Goal: Task Accomplishment & Management: Manage account settings

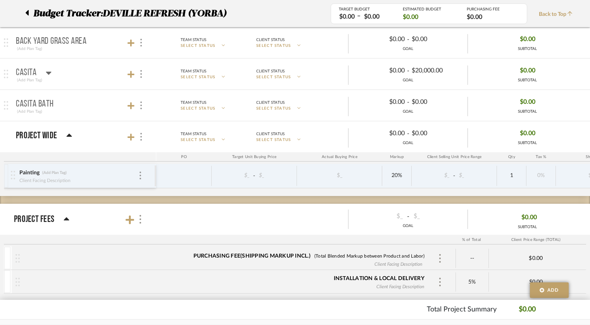
scroll to position [698, 0]
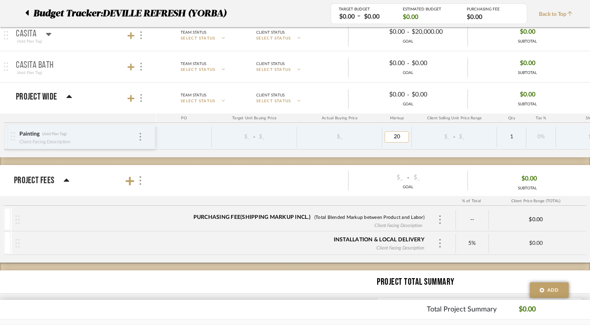
type input "0"
click at [304, 132] on div "$_" at bounding box center [339, 136] width 80 height 11
type input "48185"
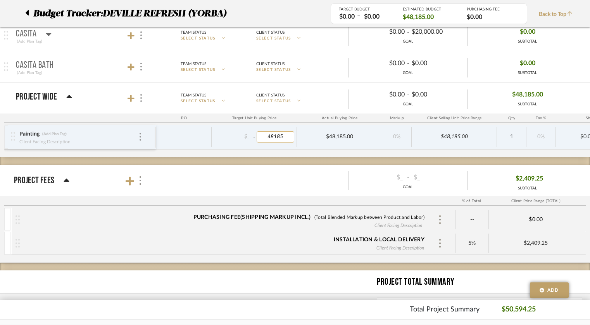
click at [270, 133] on input "48185" at bounding box center [276, 136] width 38 height 11
click at [277, 145] on div "$_ - $48,185.00" at bounding box center [254, 137] width 85 height 20
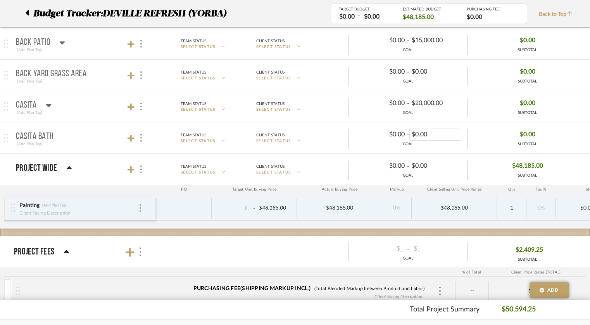
scroll to position [620, 0]
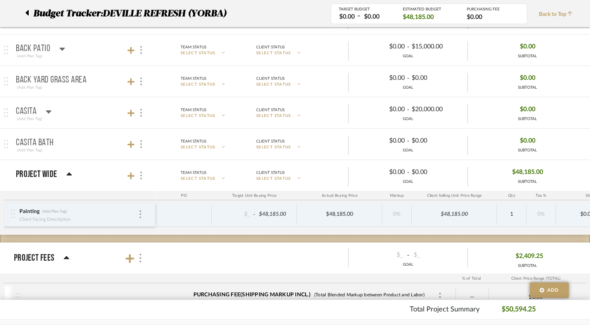
click at [50, 112] on icon at bounding box center [49, 111] width 6 height 9
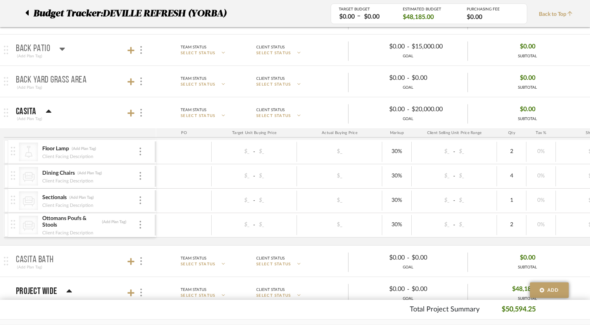
click at [48, 110] on icon at bounding box center [48, 111] width 5 height 3
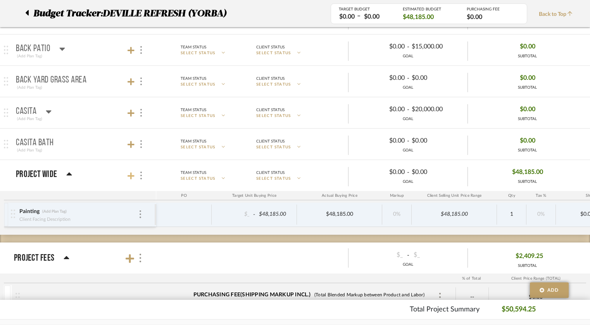
click at [130, 173] on icon at bounding box center [131, 175] width 7 height 7
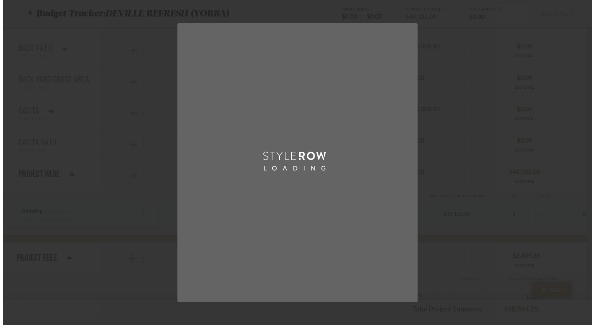
scroll to position [0, 0]
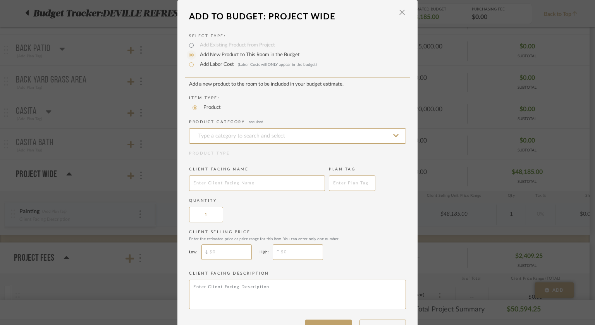
click at [189, 65] on input "Add Labor Cost (Labor Costs will ONLY appear in the budget)" at bounding box center [191, 64] width 9 height 9
radio input "true"
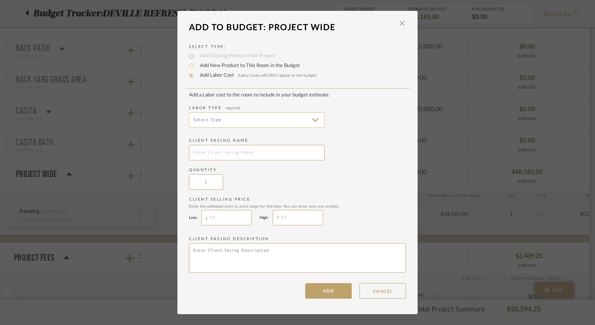
click at [217, 121] on input at bounding box center [257, 120] width 136 height 16
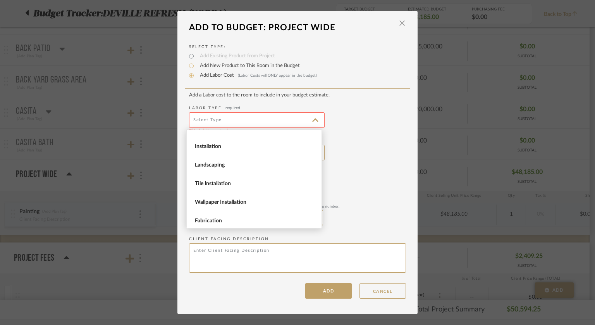
scroll to position [28, 0]
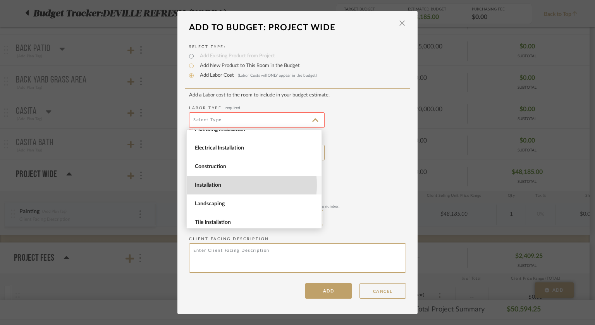
click at [220, 185] on span "Installation" at bounding box center [255, 185] width 121 height 7
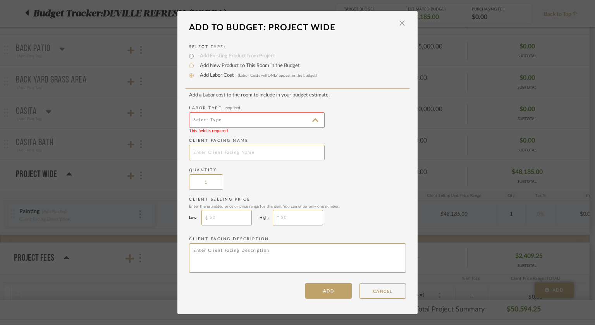
type input "Installation"
click at [218, 152] on input "text" at bounding box center [257, 153] width 136 height 16
type input "Flooring Installation"
click at [285, 218] on input "$" at bounding box center [298, 218] width 50 height 16
type input "$64,385"
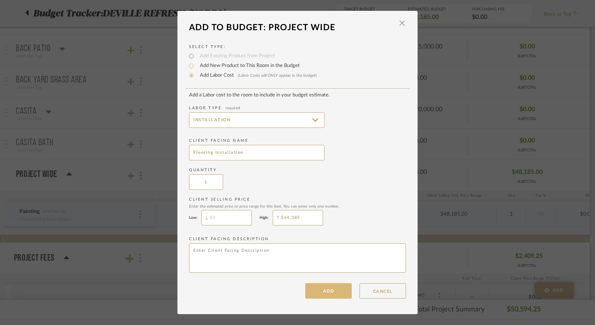
click at [327, 294] on button "ADD" at bounding box center [328, 291] width 47 height 16
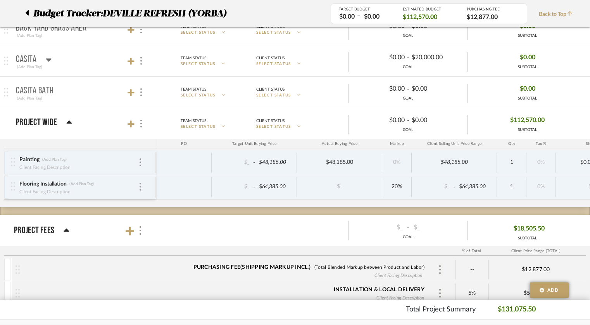
scroll to position [698, 0]
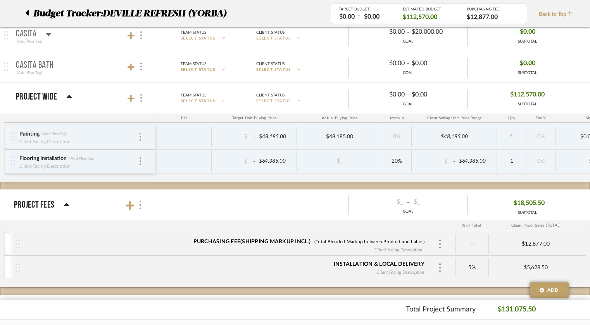
click at [64, 202] on icon at bounding box center [67, 204] width 6 height 9
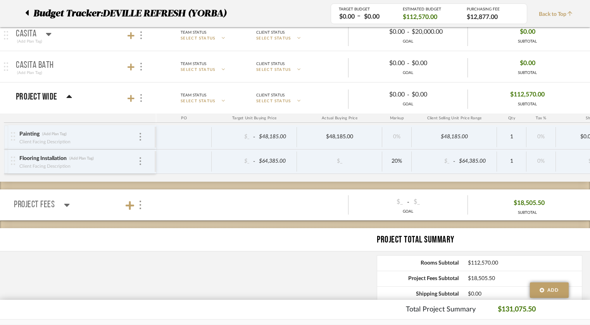
click at [64, 202] on icon at bounding box center [67, 204] width 6 height 9
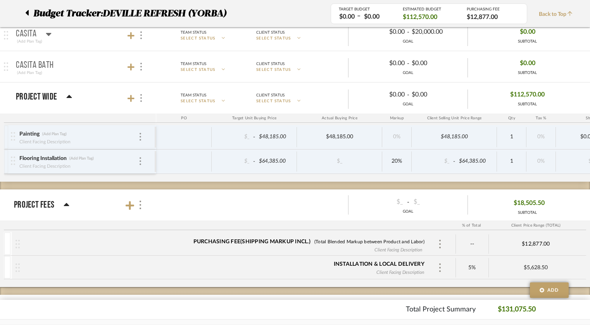
click at [420, 261] on div "Installation & Local Delivery" at bounding box center [379, 264] width 91 height 8
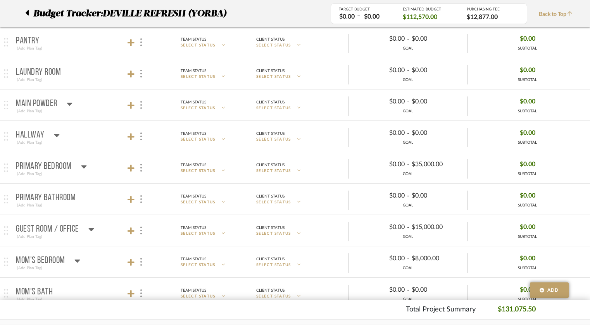
scroll to position [271, 0]
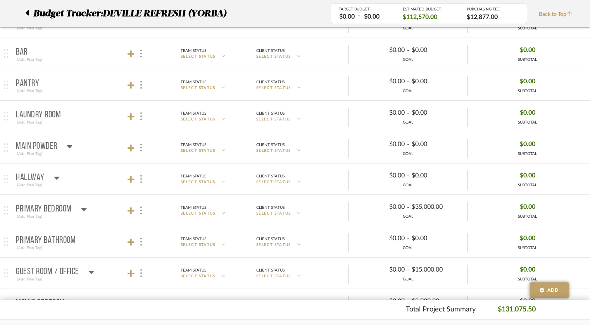
click at [57, 114] on p "Laundry Room" at bounding box center [38, 114] width 45 height 9
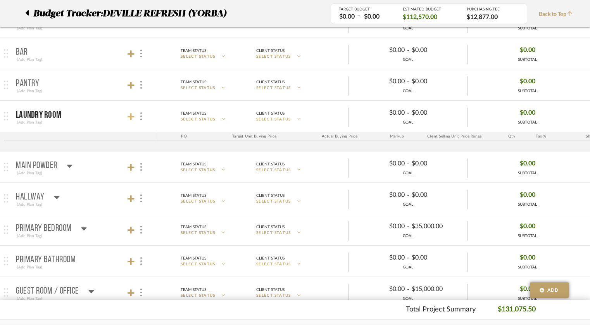
click at [129, 116] on icon at bounding box center [131, 117] width 7 height 8
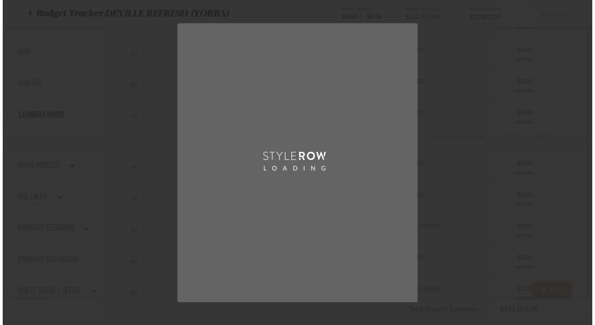
scroll to position [0, 0]
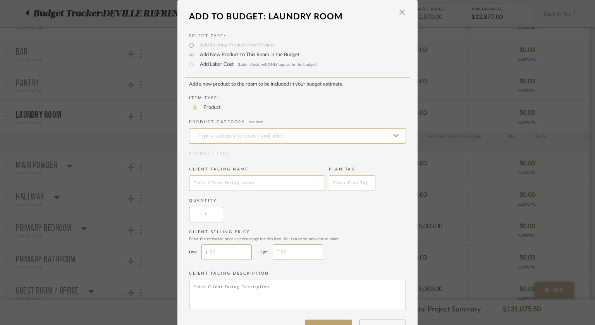
click at [231, 133] on input at bounding box center [297, 136] width 217 height 16
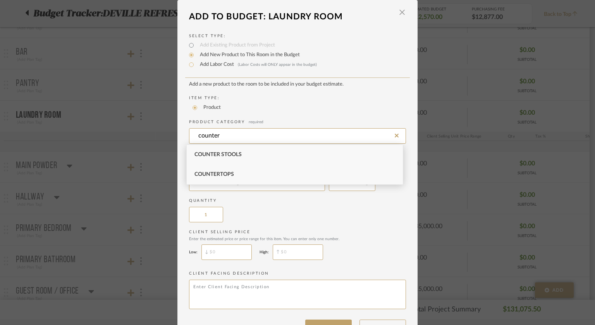
click at [226, 172] on span "Countertops" at bounding box center [215, 174] width 40 height 5
type input "Countertops"
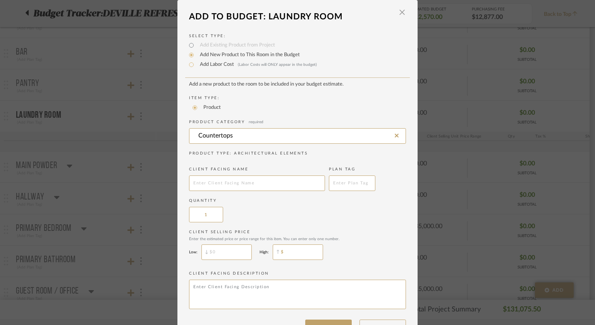
click at [278, 251] on input "$" at bounding box center [298, 253] width 50 height 16
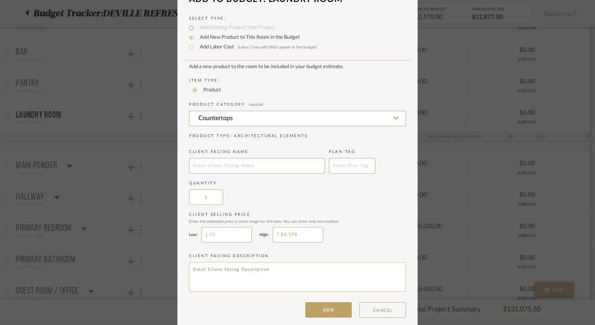
scroll to position [25, 0]
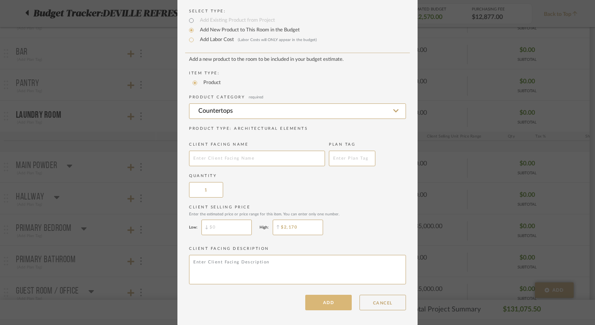
type input "$2,170"
click at [333, 300] on button "ADD" at bounding box center [328, 303] width 47 height 16
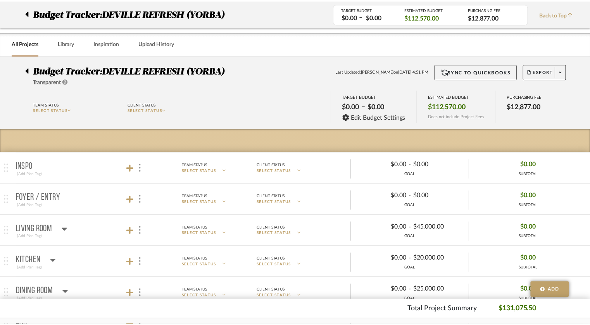
scroll to position [271, 0]
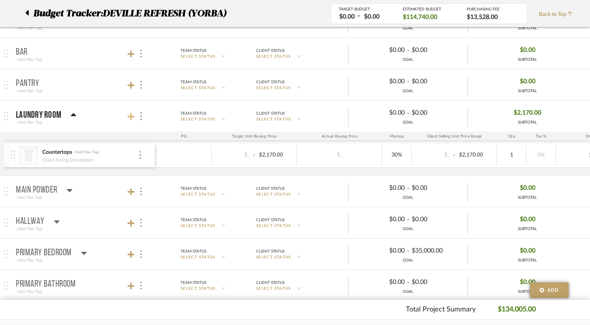
click at [131, 115] on icon at bounding box center [131, 116] width 7 height 7
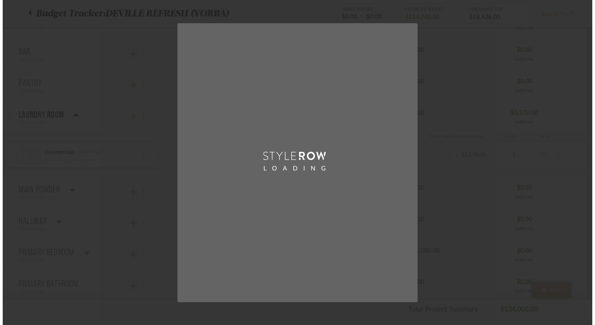
scroll to position [0, 0]
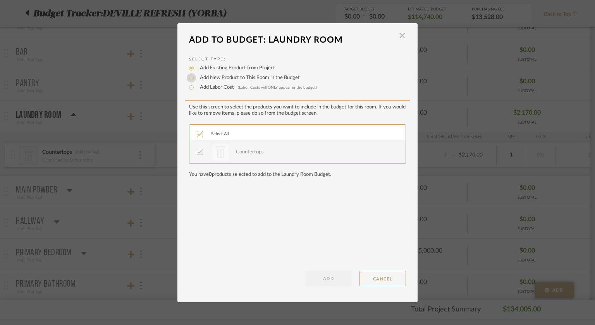
click at [189, 78] on input "Add New Product to This Room in the Budget" at bounding box center [191, 77] width 9 height 9
radio input "true"
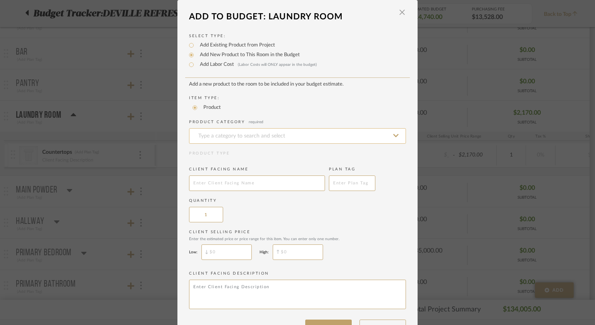
click at [199, 137] on input at bounding box center [297, 136] width 217 height 16
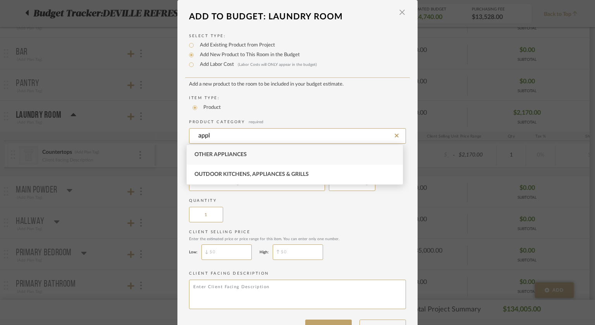
click at [206, 154] on span "Other Appliances" at bounding box center [221, 154] width 52 height 5
type input "Other Appliances"
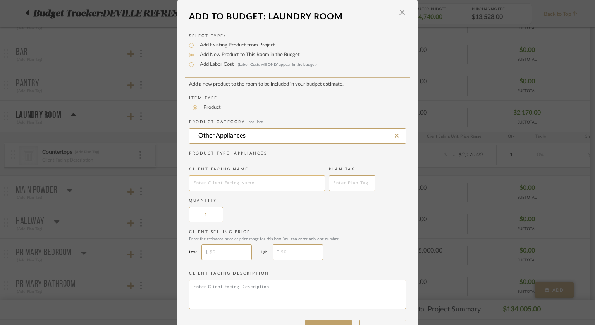
click at [216, 184] on input "text" at bounding box center [257, 184] width 136 height 16
type input "Washer and Dryer"
click at [280, 257] on input "$" at bounding box center [298, 253] width 50 height 16
type input "$3,000"
click at [342, 238] on div "Enter the estimated price or price range for this item. You can enter only one …" at bounding box center [297, 239] width 217 height 5
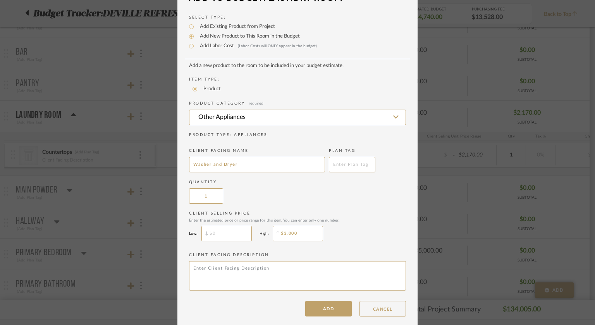
scroll to position [25, 0]
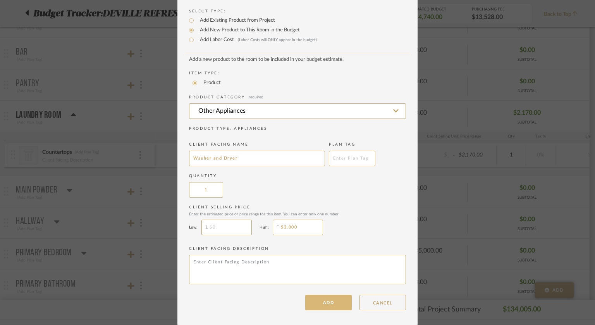
click at [335, 303] on button "ADD" at bounding box center [328, 303] width 47 height 16
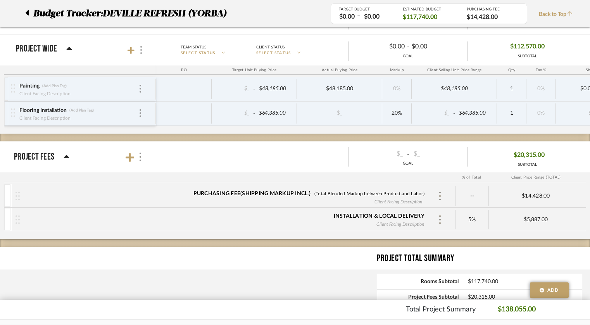
scroll to position [853, 0]
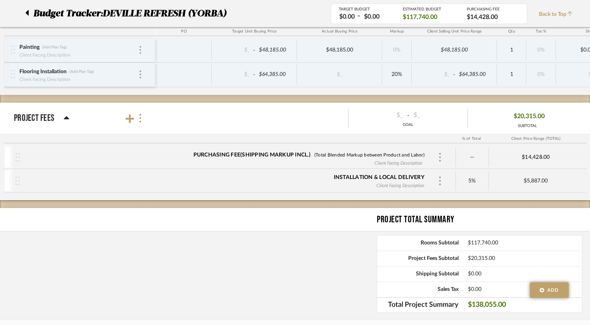
click at [474, 151] on div "--" at bounding box center [472, 157] width 33 height 19
click at [474, 154] on div "--" at bounding box center [472, 157] width 33 height 19
click at [285, 152] on div "Purchasing Fee (Shipping markup incl.) (Total Blended Markup between Product an…" at bounding box center [308, 155] width 231 height 8
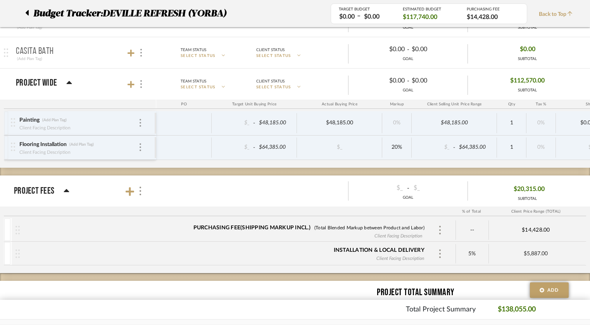
scroll to position [775, 0]
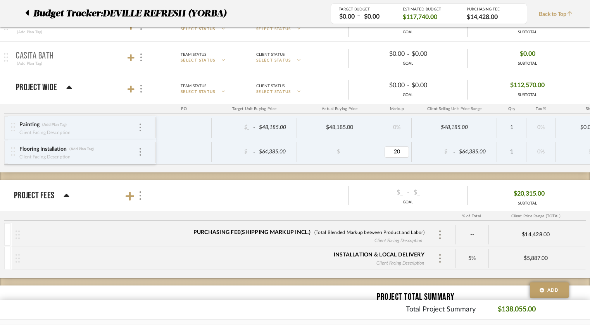
type input "0"
click at [405, 170] on div "Painting (Add Plan Tag) Client Facing Description $_ - $48,185.00 $48,185.00 0%…" at bounding box center [405, 144] width 802 height 57
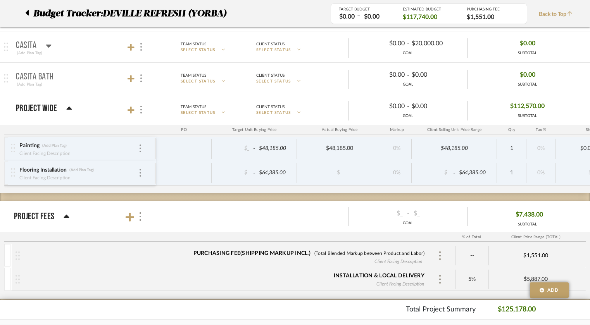
scroll to position [781, 0]
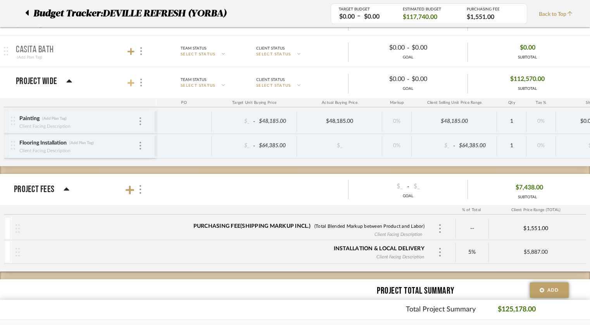
click at [131, 81] on icon at bounding box center [131, 82] width 7 height 7
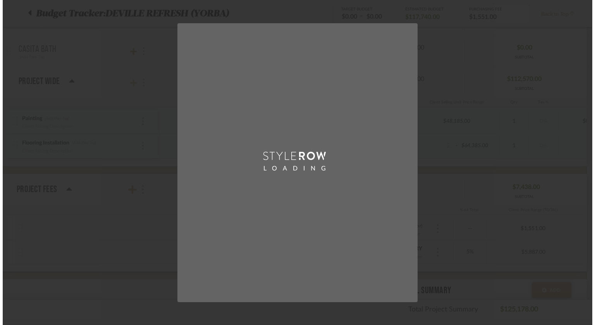
scroll to position [0, 0]
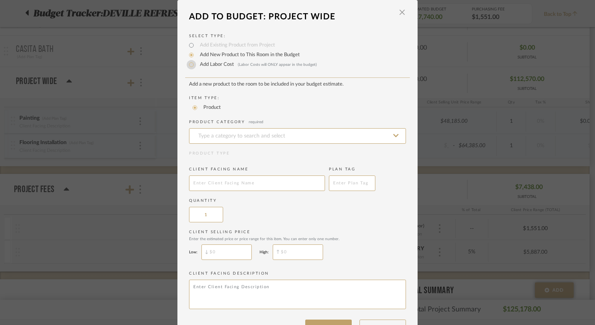
click at [189, 65] on input "Add Labor Cost (Labor Costs will ONLY appear in the budget)" at bounding box center [191, 64] width 9 height 9
radio input "true"
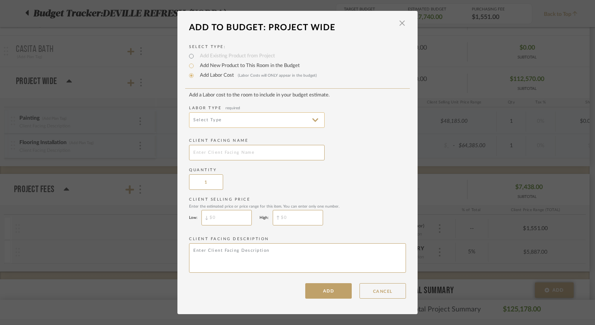
click at [216, 118] on input at bounding box center [257, 120] width 136 height 16
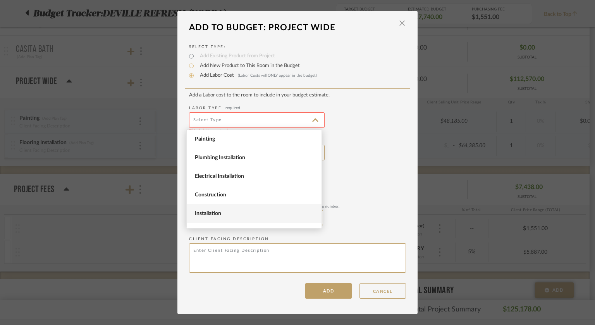
click at [226, 208] on span "Installation" at bounding box center [254, 213] width 135 height 19
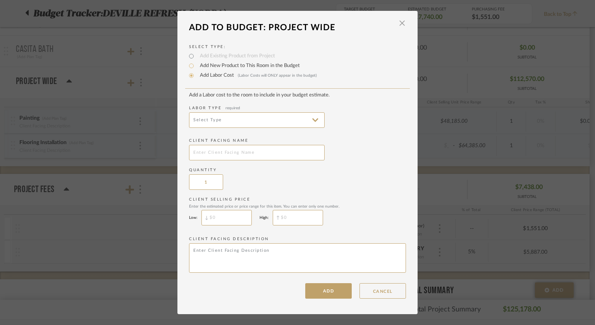
type input "Installation"
click at [227, 154] on input "text" at bounding box center [257, 153] width 136 height 16
type input "Moving Services"
click at [281, 221] on input "$" at bounding box center [298, 218] width 50 height 16
type input "$5,000"
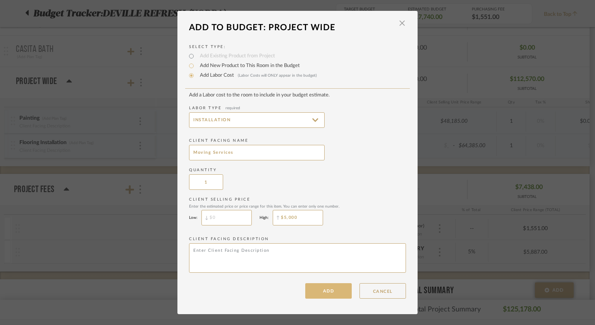
click at [327, 288] on button "ADD" at bounding box center [328, 291] width 47 height 16
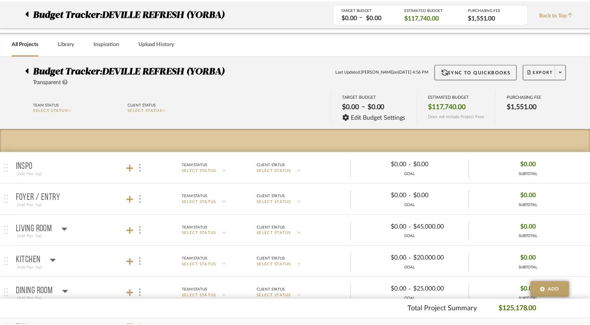
scroll to position [781, 0]
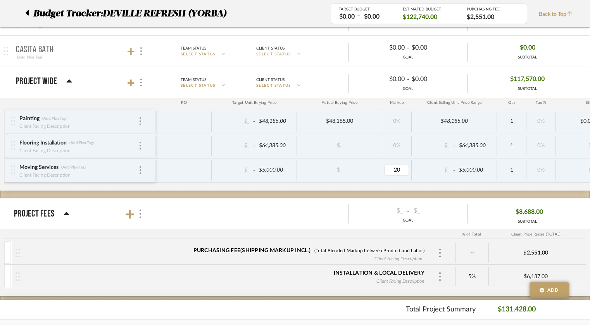
type input "0"
type input "20"
type input "0"
type input "20"
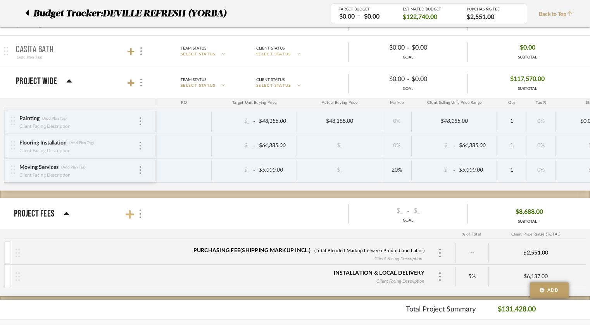
click at [131, 211] on icon at bounding box center [130, 214] width 9 height 9
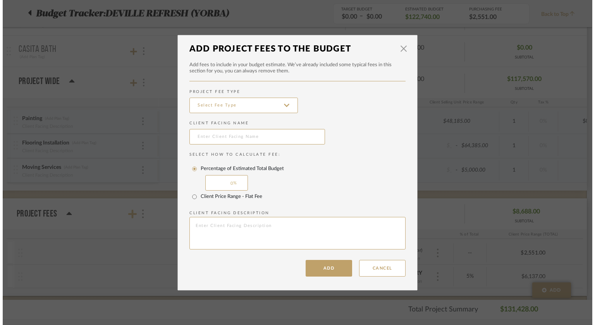
scroll to position [0, 0]
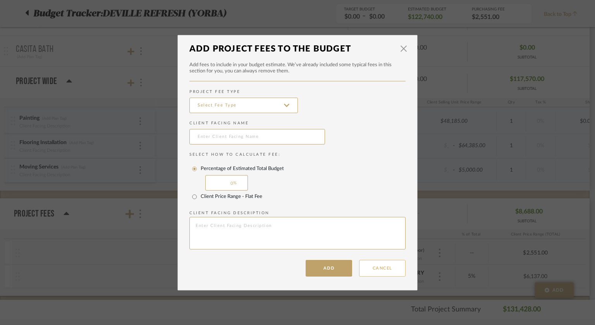
click at [393, 268] on button "Cancel" at bounding box center [382, 268] width 47 height 17
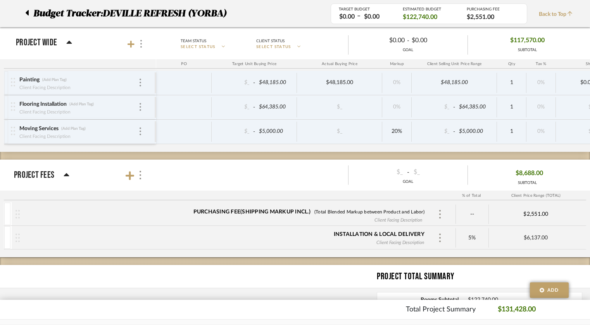
scroll to position [781, 0]
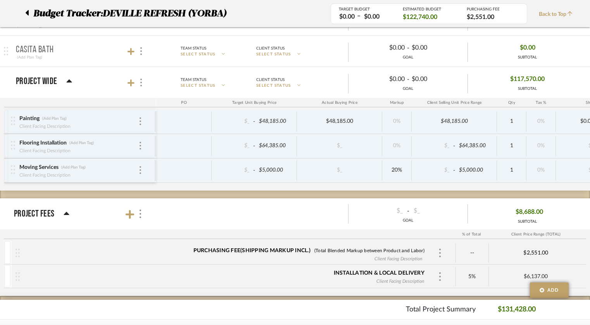
click at [65, 212] on icon at bounding box center [66, 213] width 5 height 3
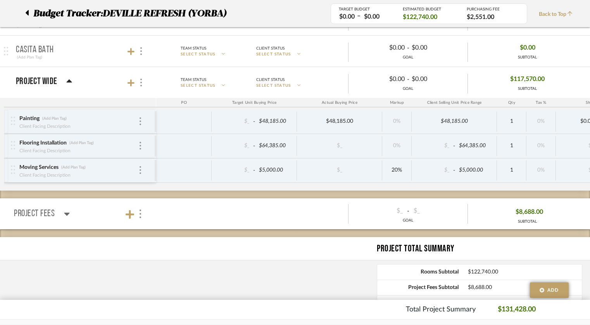
click at [65, 213] on icon at bounding box center [66, 214] width 5 height 3
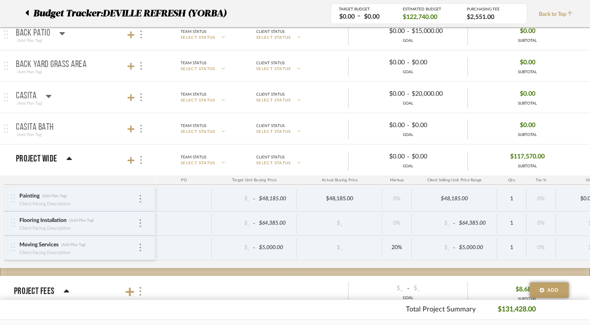
scroll to position [0, 0]
click at [69, 157] on icon at bounding box center [69, 158] width 5 height 3
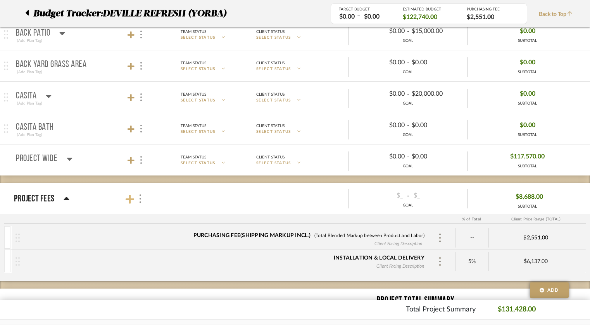
click at [129, 197] on icon at bounding box center [130, 199] width 9 height 9
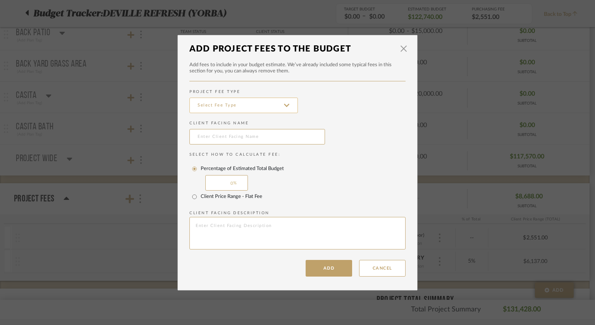
click at [221, 109] on input at bounding box center [244, 106] width 109 height 16
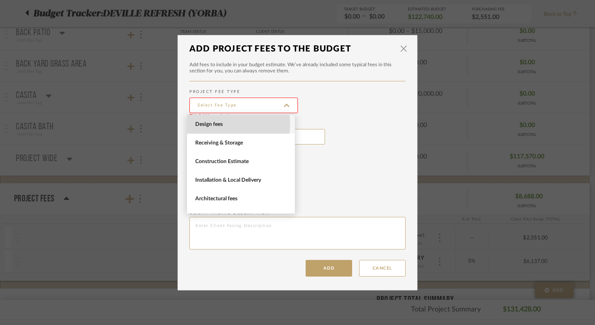
click at [218, 124] on span "Design fees" at bounding box center [241, 124] width 93 height 7
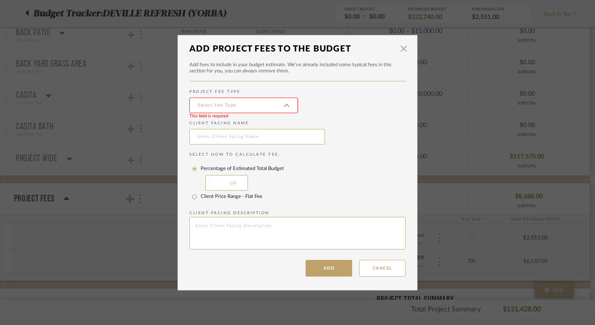
type input "Design fees"
click at [219, 137] on input "text" at bounding box center [258, 137] width 136 height 16
type input "Design Time"
click at [193, 197] on input "Client Price Range - Flat Fee" at bounding box center [194, 197] width 12 height 12
radio input "true"
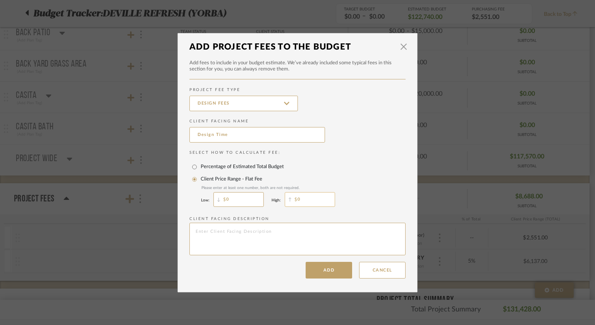
click at [299, 200] on input "0" at bounding box center [310, 199] width 50 height 15
type input "42,500"
click at [320, 272] on button "Add" at bounding box center [329, 270] width 47 height 17
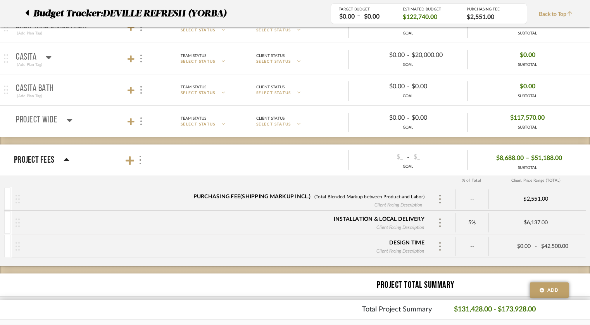
drag, startPoint x: 445, startPoint y: 320, endPoint x: 467, endPoint y: 319, distance: 21.7
click at [467, 319] on div at bounding box center [295, 322] width 590 height 6
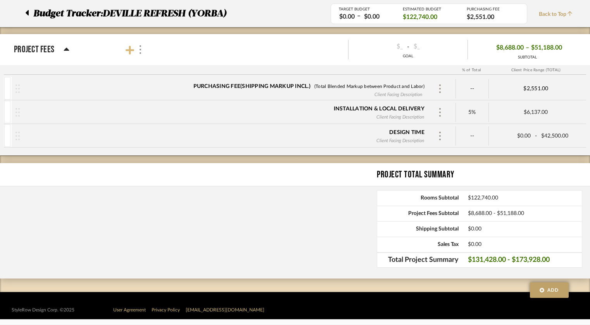
click at [132, 48] on icon at bounding box center [130, 50] width 9 height 9
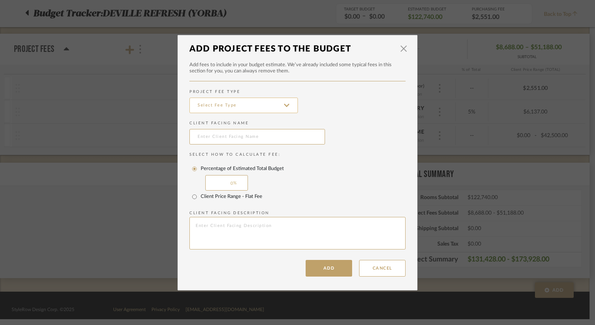
click at [219, 104] on input at bounding box center [244, 106] width 109 height 16
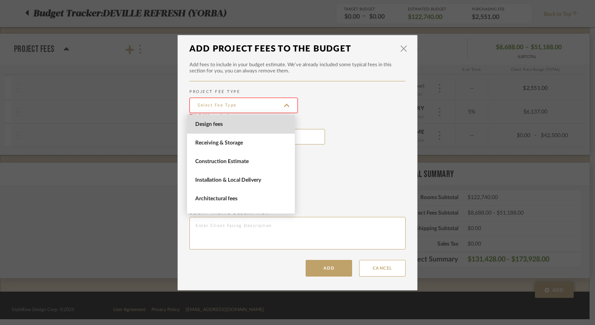
click at [245, 124] on span "Design fees" at bounding box center [241, 124] width 93 height 7
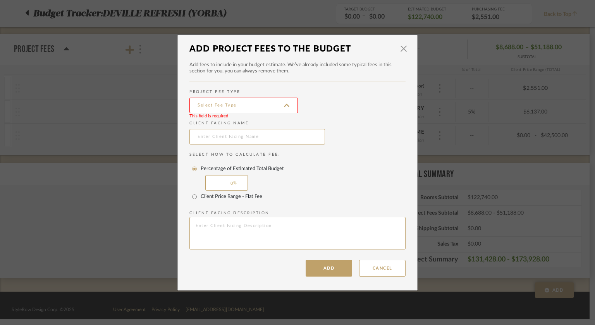
type input "Design fees"
click at [243, 136] on input "text" at bounding box center [258, 137] width 136 height 16
type input "Organization"
click at [194, 197] on input "Client Price Range - Flat Fee" at bounding box center [194, 197] width 12 height 12
radio input "true"
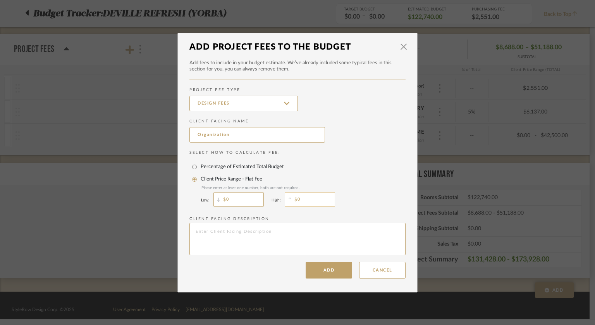
click at [295, 200] on input "0" at bounding box center [310, 199] width 50 height 15
type input "15,000"
click at [332, 267] on button "Add" at bounding box center [329, 270] width 47 height 17
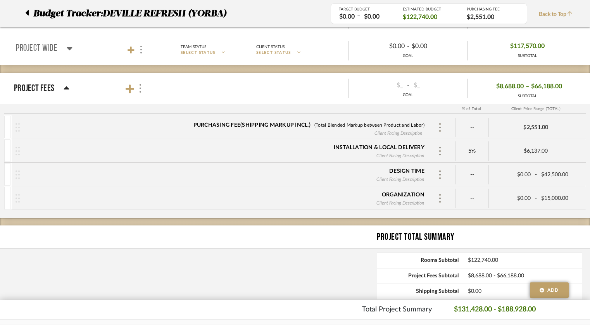
scroll to position [0, 17]
click at [557, 81] on span "$66,188.00" at bounding box center [546, 87] width 31 height 12
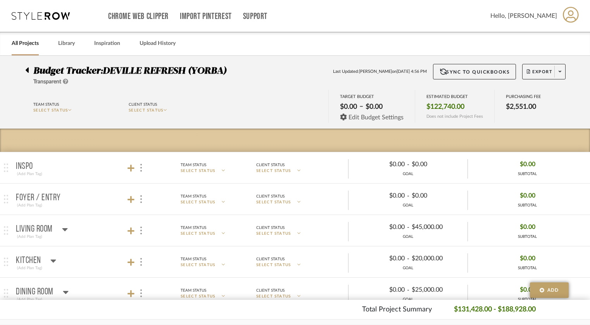
click at [355, 117] on span "Edit Budget Settings" at bounding box center [375, 117] width 55 height 7
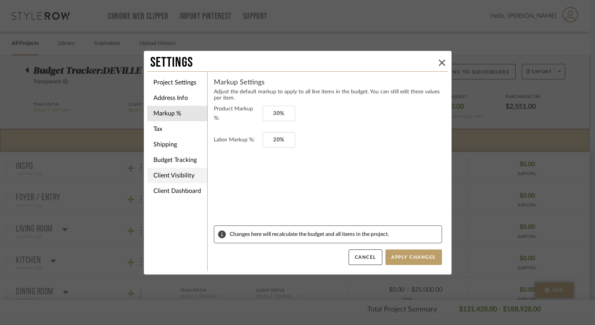
click at [178, 175] on li "Client Visibility" at bounding box center [177, 176] width 60 height 16
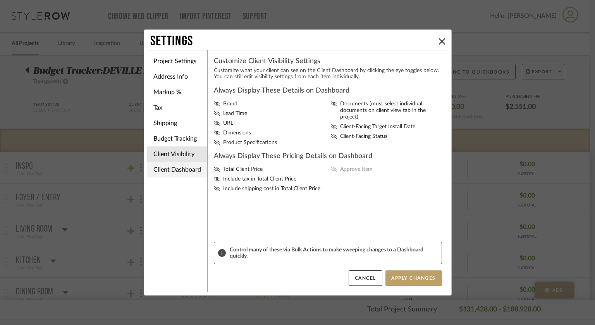
click at [191, 172] on li "Client Dashboard" at bounding box center [177, 170] width 60 height 16
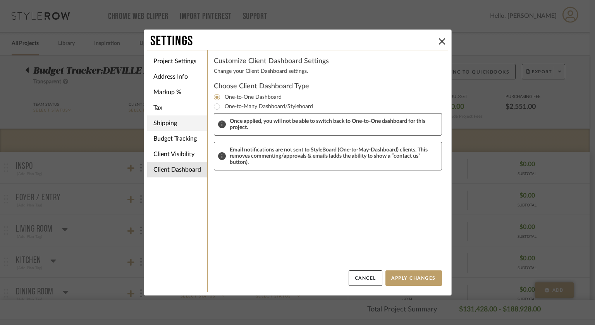
click at [171, 122] on li "Shipping" at bounding box center [177, 124] width 60 height 16
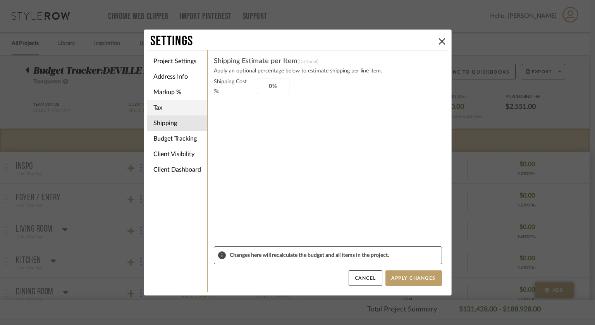
click at [158, 105] on li "Tax" at bounding box center [177, 108] width 60 height 16
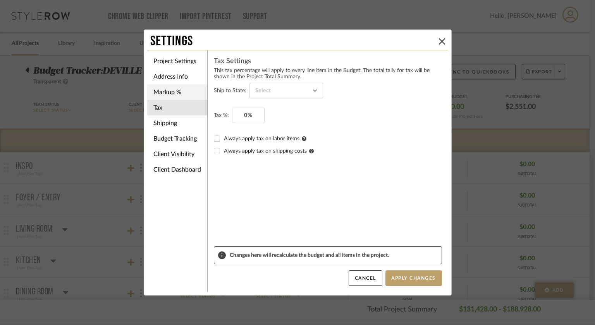
click at [164, 94] on li "Markup %" at bounding box center [177, 93] width 60 height 16
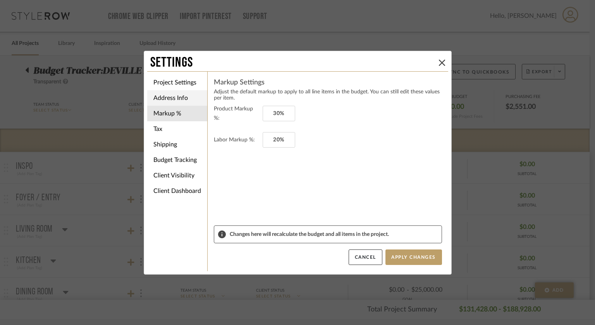
click at [166, 94] on li "Address Info" at bounding box center [177, 98] width 60 height 16
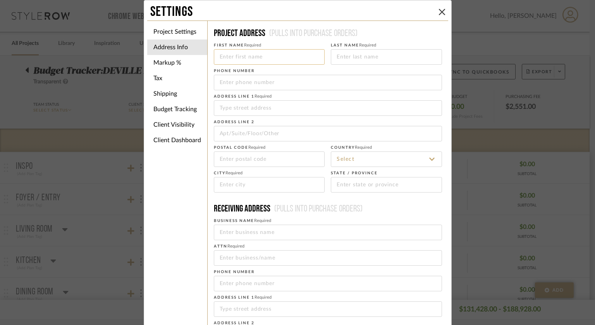
click at [228, 59] on input at bounding box center [269, 57] width 111 height 16
type input "[PERSON_NAME] & [PERSON_NAME]"
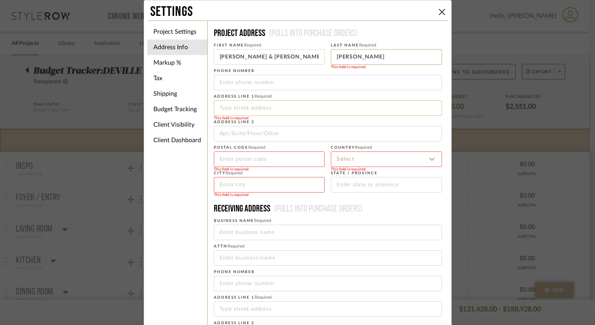
type input "[PERSON_NAME]"
click at [228, 108] on input at bounding box center [328, 108] width 228 height 16
type input "18793 Deville"
click at [235, 184] on input at bounding box center [269, 185] width 111 height 16
type input "[PERSON_NAME]"
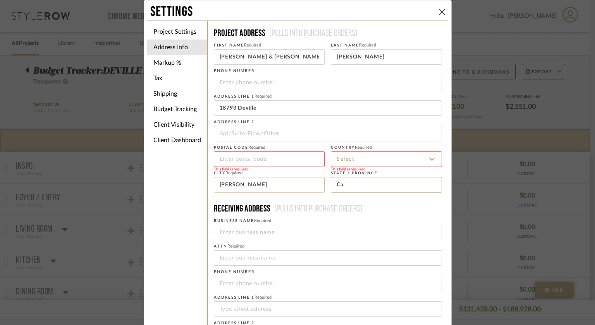
type input "Ca"
click at [245, 162] on input at bounding box center [269, 160] width 111 height 16
type input "92886"
click at [276, 109] on input "18793 Deville" at bounding box center [328, 108] width 228 height 16
type input "[STREET_ADDRESS]"
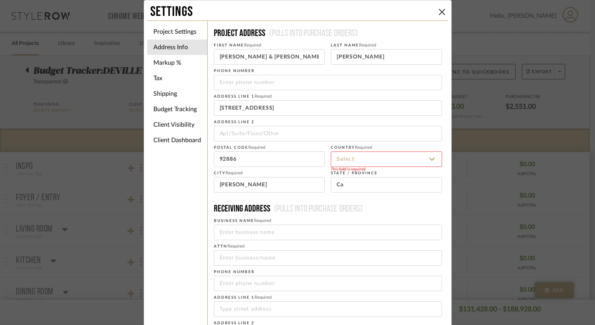
click at [349, 160] on input at bounding box center [386, 160] width 111 height 16
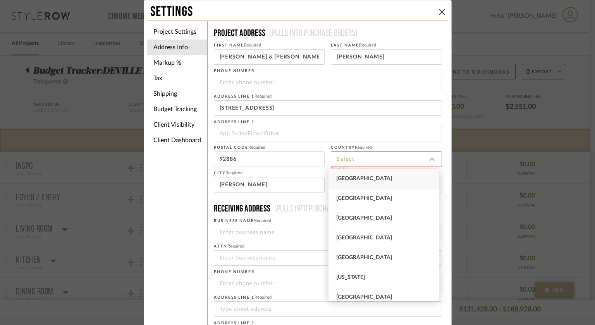
click at [355, 179] on span "[GEOGRAPHIC_DATA]" at bounding box center [364, 178] width 56 height 5
type input "[GEOGRAPHIC_DATA]"
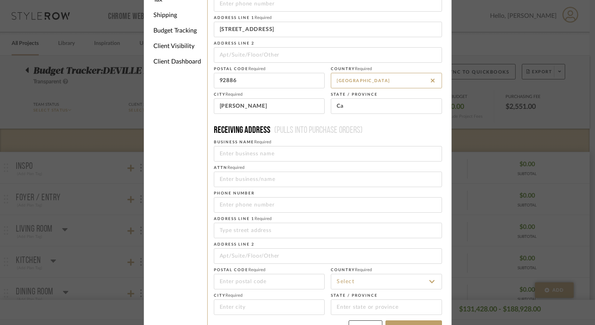
scroll to position [99, 0]
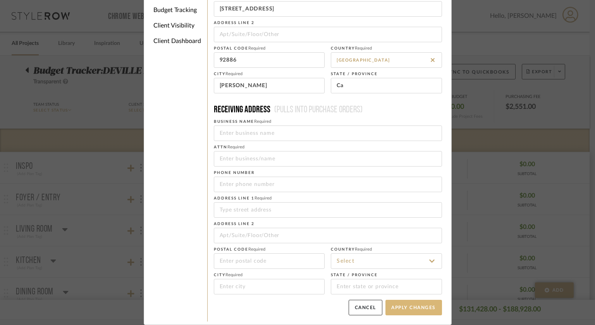
click at [402, 311] on button "Apply Changes" at bounding box center [414, 308] width 57 height 16
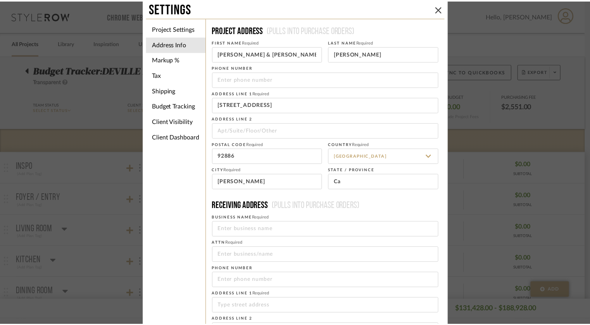
scroll to position [0, 0]
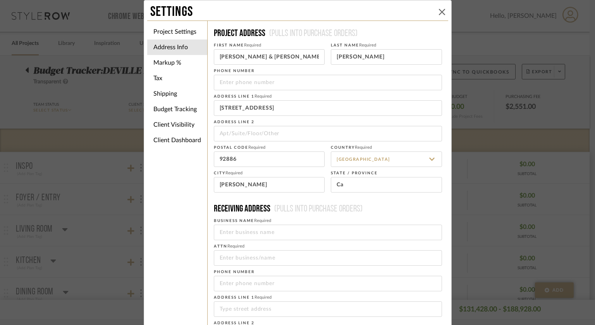
click at [439, 13] on icon at bounding box center [442, 12] width 6 height 6
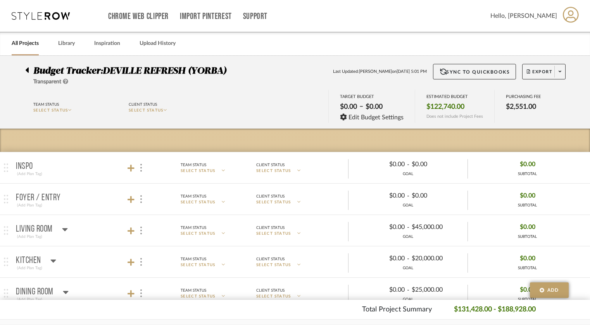
scroll to position [39, 0]
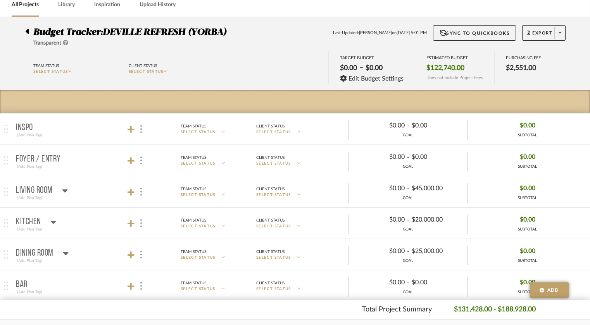
click at [27, 30] on icon at bounding box center [27, 31] width 3 height 5
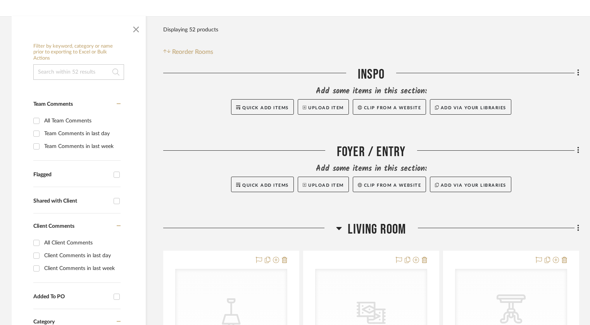
scroll to position [155, 0]
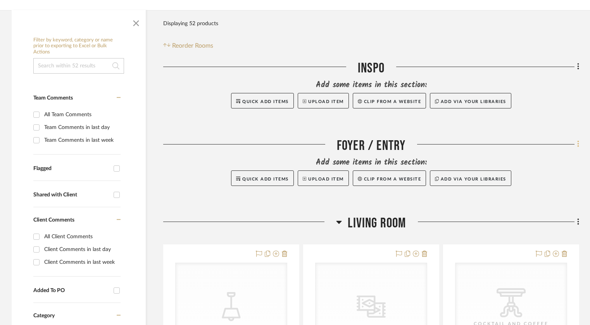
click at [579, 144] on icon at bounding box center [578, 144] width 2 height 9
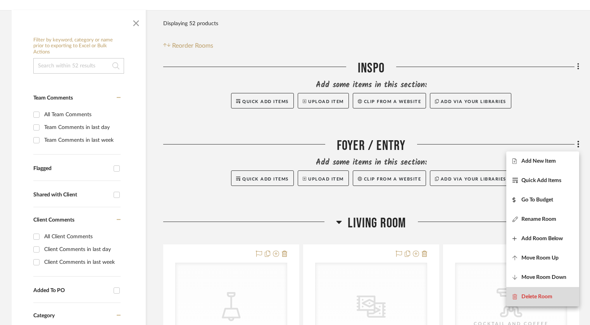
click at [538, 290] on button "Delete Room" at bounding box center [542, 296] width 73 height 19
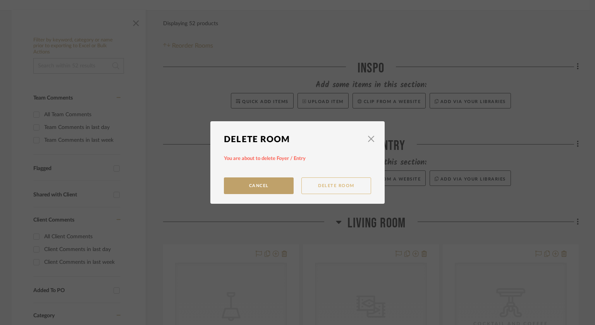
click at [324, 185] on button "Delete Room" at bounding box center [337, 186] width 70 height 17
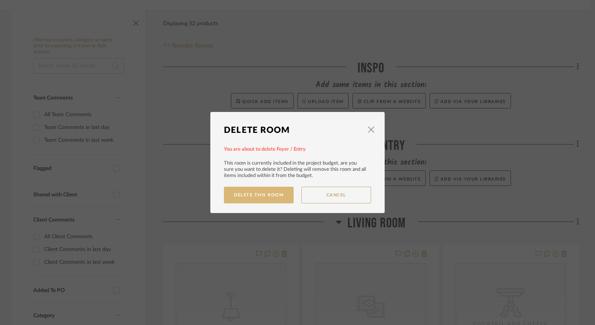
click at [272, 192] on button "Delete This Room" at bounding box center [259, 195] width 70 height 17
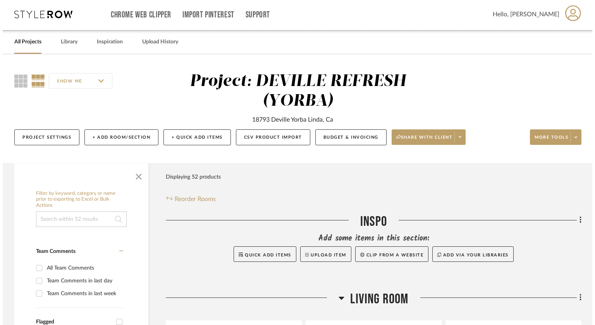
scroll to position [0, 0]
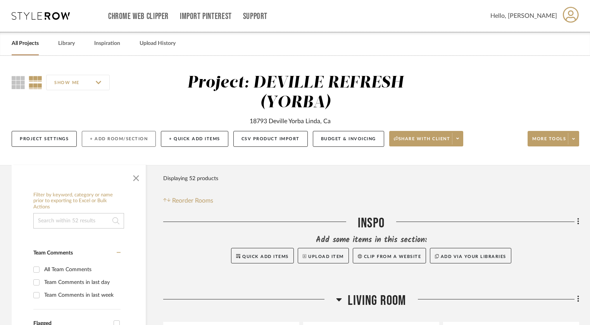
click at [134, 142] on button "+ Add Room/Section" at bounding box center [119, 139] width 74 height 16
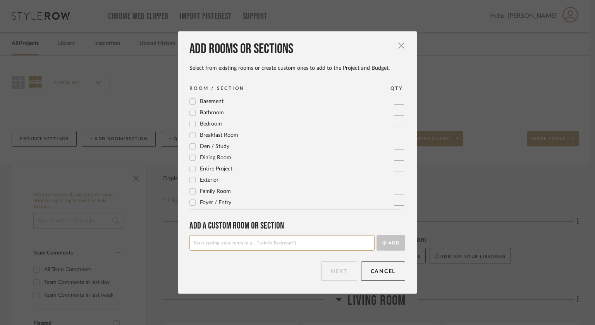
click at [210, 243] on input at bounding box center [282, 243] width 185 height 16
type input "Kitchen Tile & Stone"
click at [384, 245] on button "Add" at bounding box center [391, 243] width 29 height 16
click at [333, 271] on button "Next" at bounding box center [339, 271] width 36 height 19
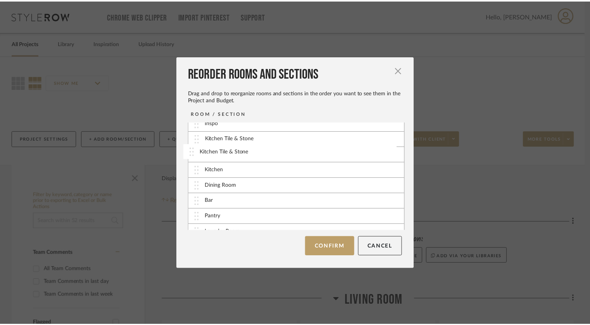
scroll to position [3, 0]
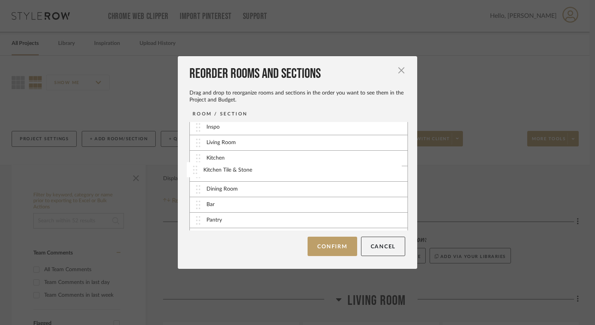
drag, startPoint x: 195, startPoint y: 225, endPoint x: 195, endPoint y: 172, distance: 52.7
click at [340, 242] on button "Confirm" at bounding box center [332, 246] width 49 height 19
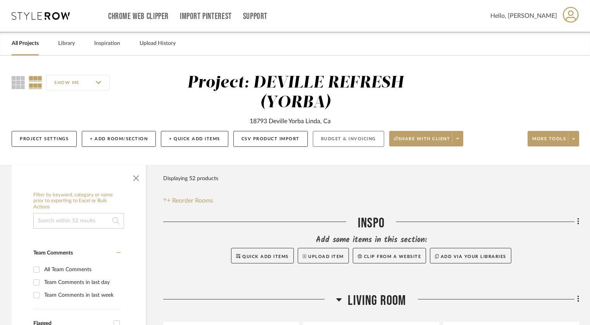
click at [357, 141] on button "Budget & Invoicing" at bounding box center [348, 139] width 71 height 16
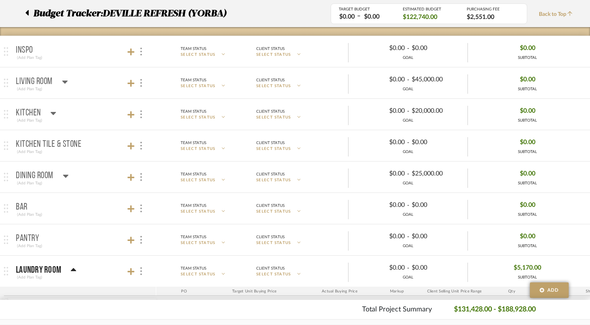
scroll to position [194, 0]
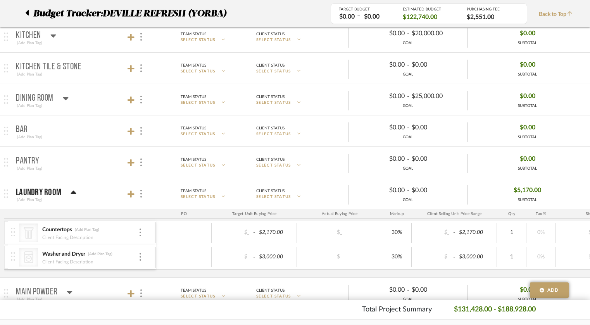
click at [74, 191] on icon at bounding box center [73, 192] width 5 height 3
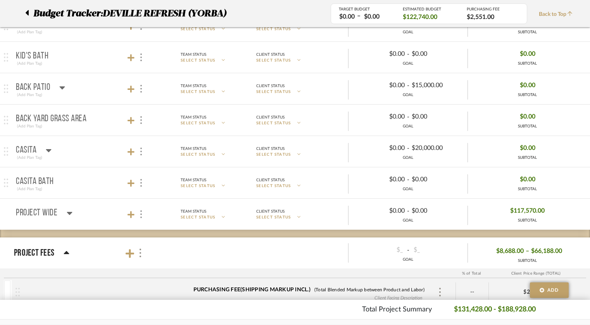
scroll to position [659, 0]
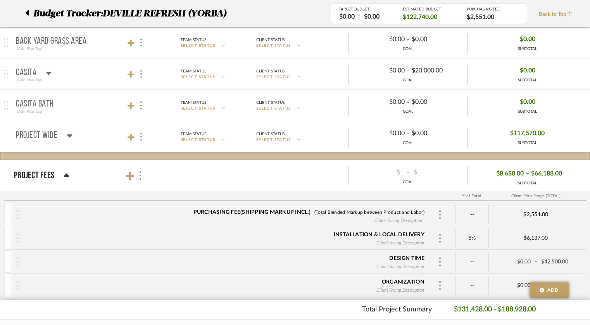
click at [66, 174] on icon at bounding box center [66, 175] width 5 height 3
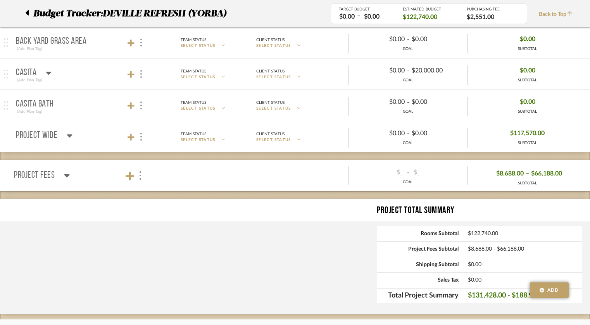
click at [70, 138] on icon at bounding box center [70, 135] width 6 height 9
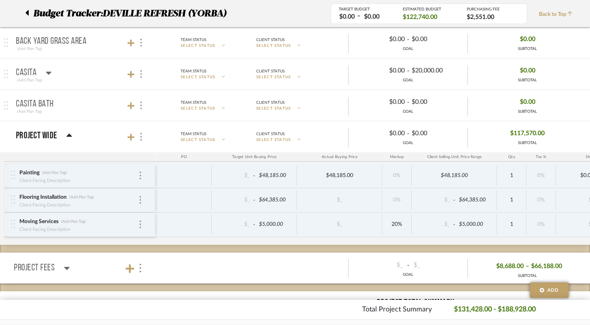
click at [71, 134] on icon at bounding box center [69, 135] width 6 height 9
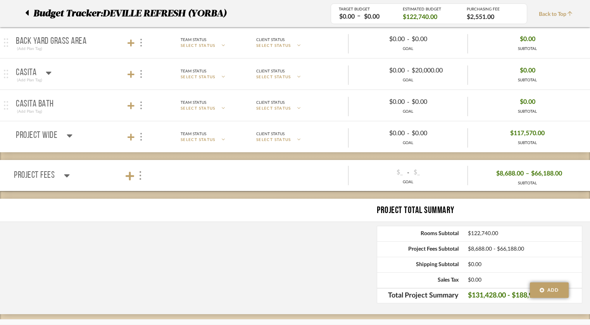
click at [70, 135] on icon at bounding box center [69, 136] width 5 height 3
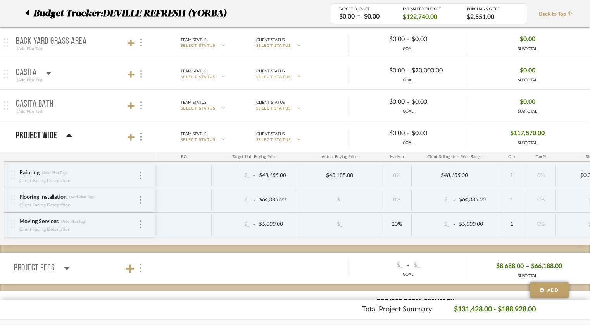
click at [65, 264] on icon at bounding box center [67, 268] width 6 height 9
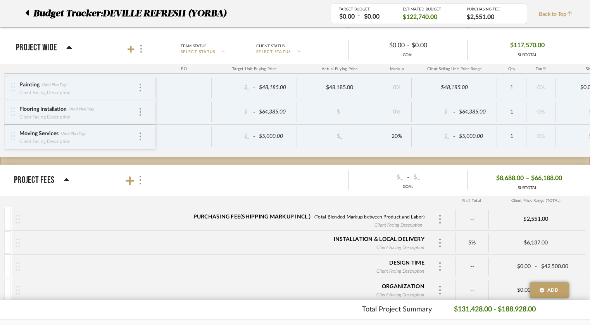
scroll to position [775, 0]
